Goal: Task Accomplishment & Management: Use online tool/utility

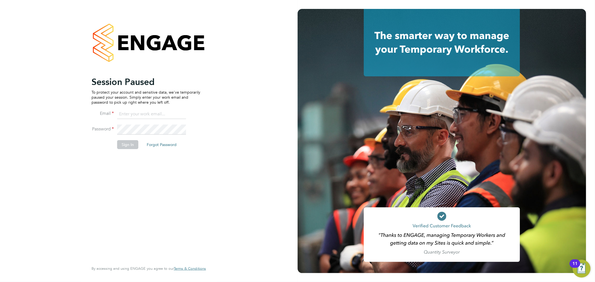
type input "[PERSON_NAME][EMAIL_ADDRESS][PERSON_NAME][DOMAIN_NAME]"
click at [133, 143] on button "Sign In" at bounding box center [127, 144] width 21 height 9
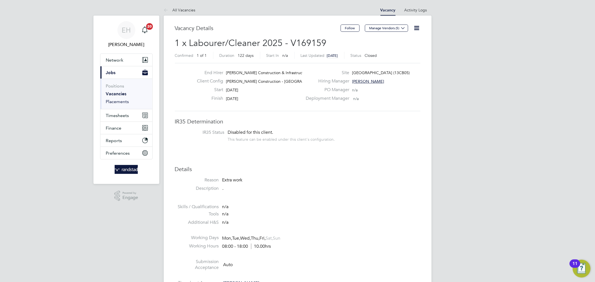
click at [118, 102] on link "Placements" at bounding box center [117, 101] width 23 height 5
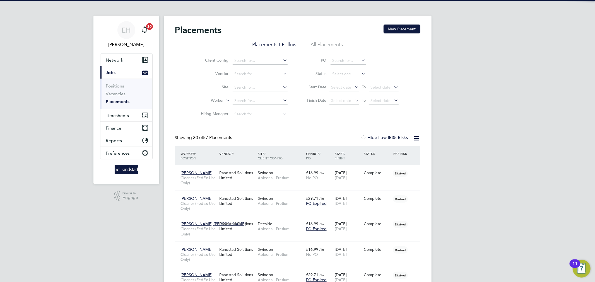
scroll to position [21, 39]
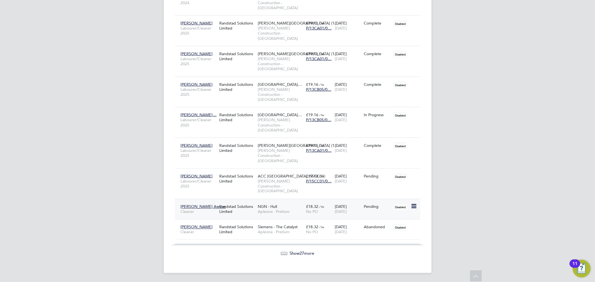
click at [269, 210] on span "Apleona - Pretium" at bounding box center [280, 211] width 45 height 5
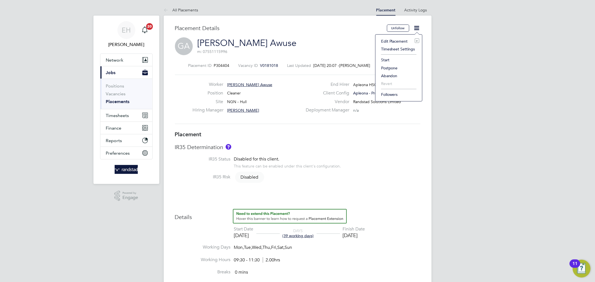
click at [396, 59] on li "Start" at bounding box center [398, 60] width 41 height 8
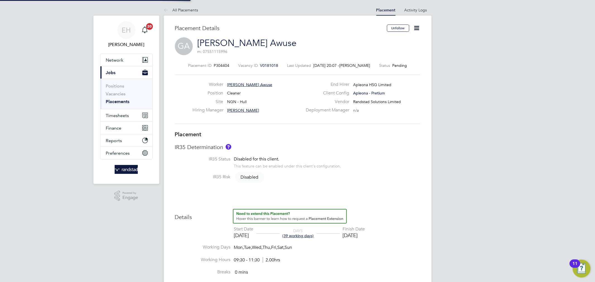
scroll to position [3, 2]
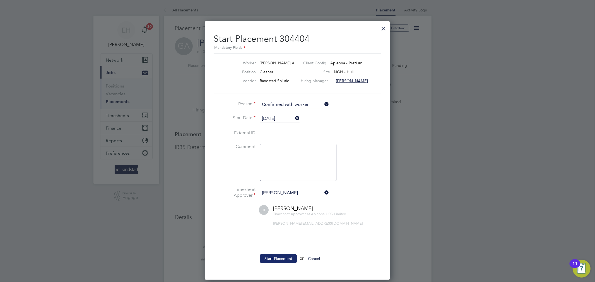
click at [277, 259] on button "Start Placement" at bounding box center [278, 258] width 37 height 9
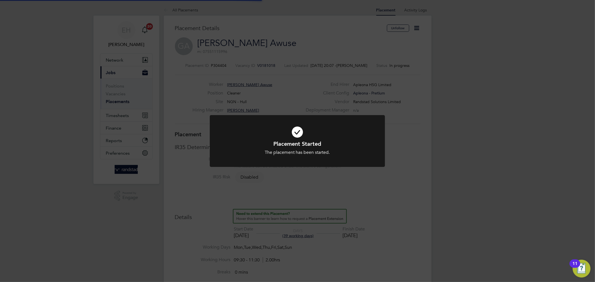
click at [415, 207] on div "Placement Started The placement has been started. Cancel Okay" at bounding box center [297, 141] width 595 height 282
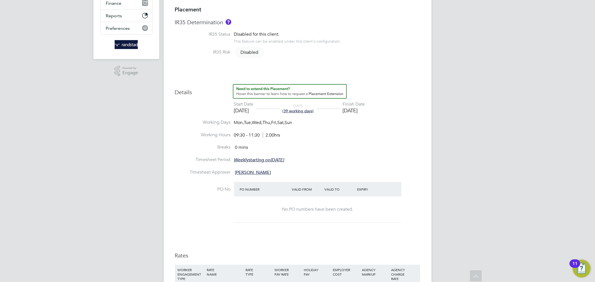
scroll to position [126, 0]
